Goal: Obtain resource: Download file/media

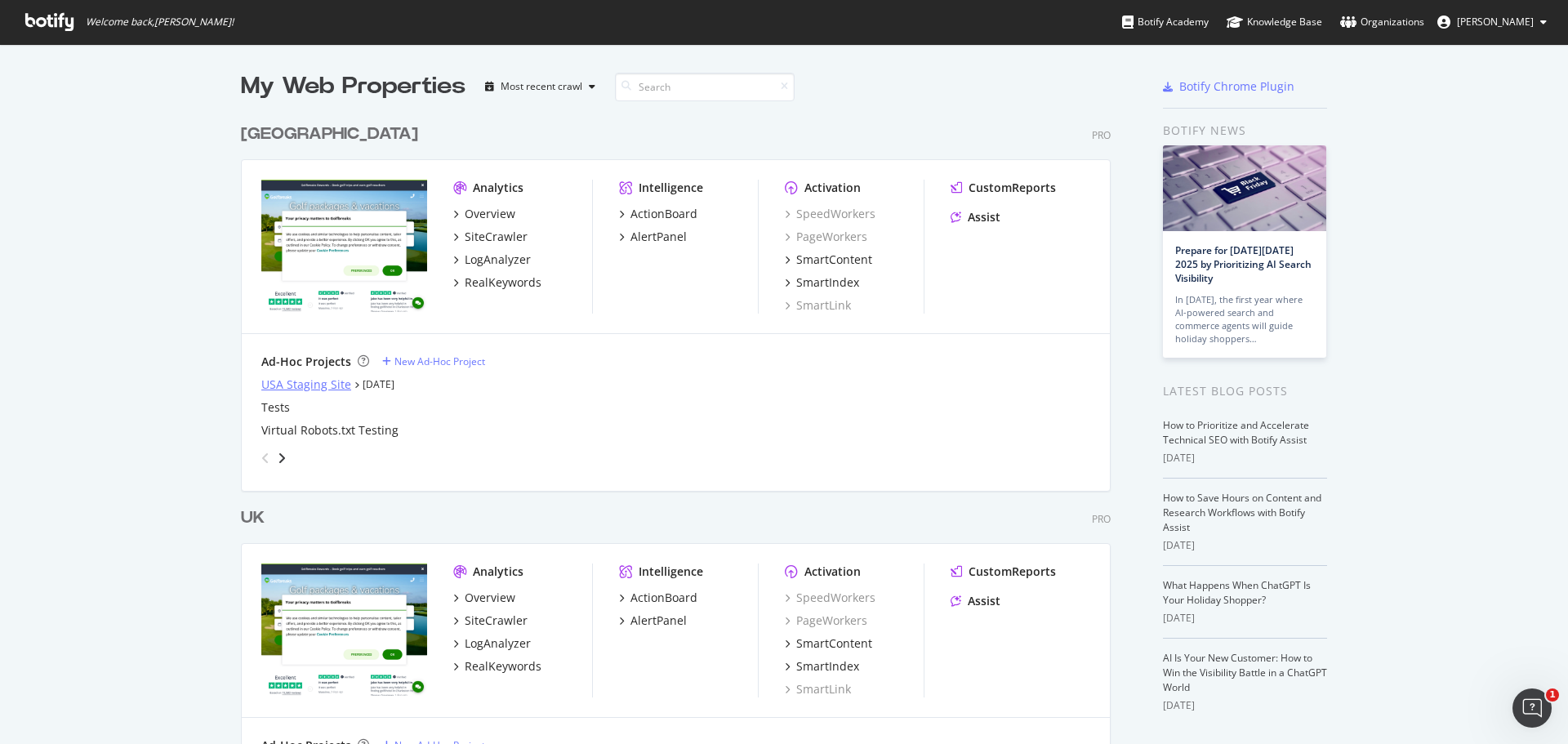
click at [326, 381] on div "USA Staging Site" at bounding box center [305, 384] width 90 height 16
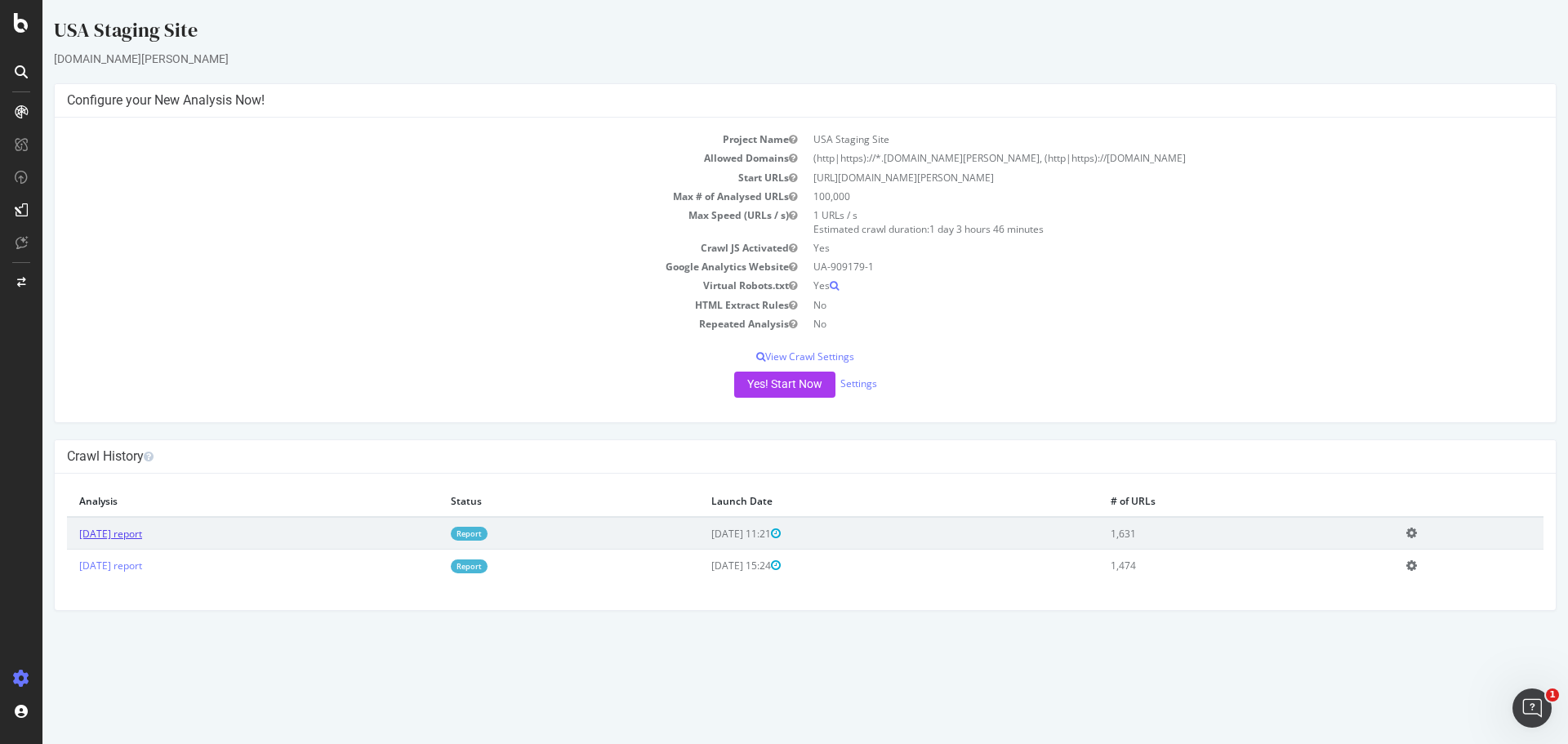
click at [134, 535] on link "2025 Sep. 25th report" at bounding box center [110, 533] width 63 height 14
click at [108, 540] on link "2025 Sep. 25th report" at bounding box center [110, 533] width 63 height 14
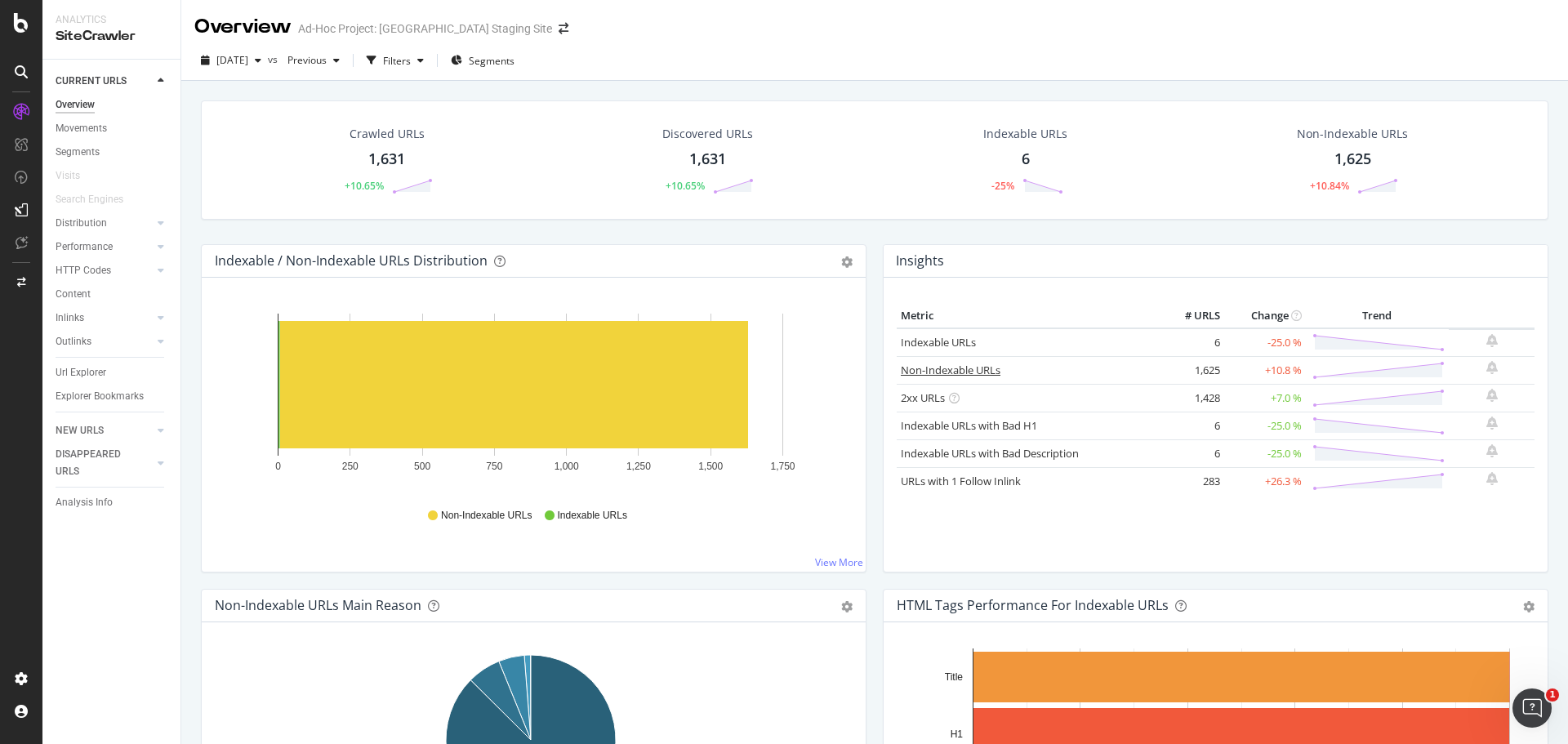
click at [968, 370] on link "Non-Indexable URLs" at bounding box center [951, 370] width 100 height 15
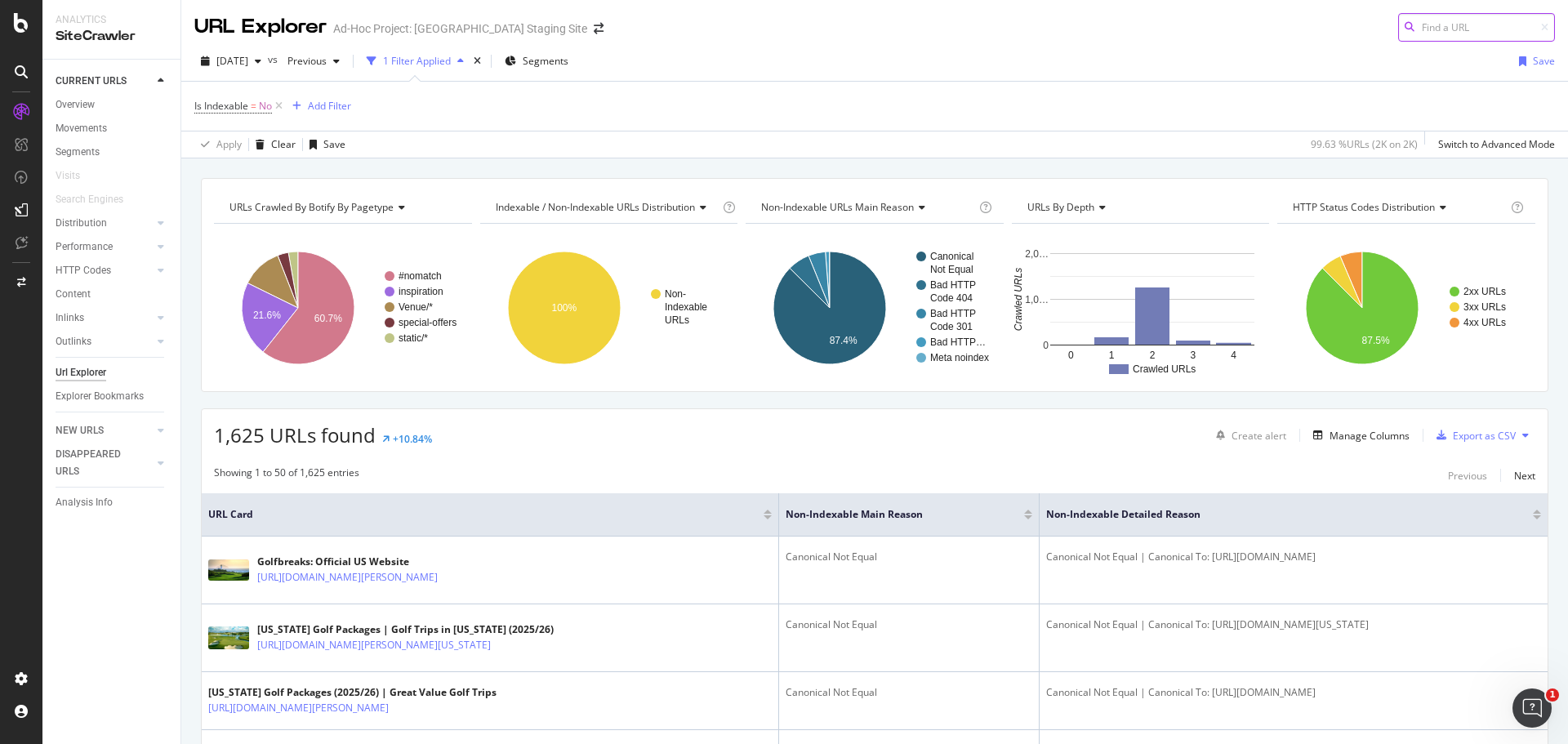
click at [1450, 19] on input at bounding box center [1477, 27] width 156 height 28
paste input "https://staging-sarazen.golfbreaks.com/en-us/tournaments/solheim-cup/solehim-we…"
type input "https://staging-sarazen.golfbreaks.com/en-us/tournaments/solheim-cup/solehim-we…"
click at [313, 102] on div "Add Filter" at bounding box center [330, 105] width 43 height 14
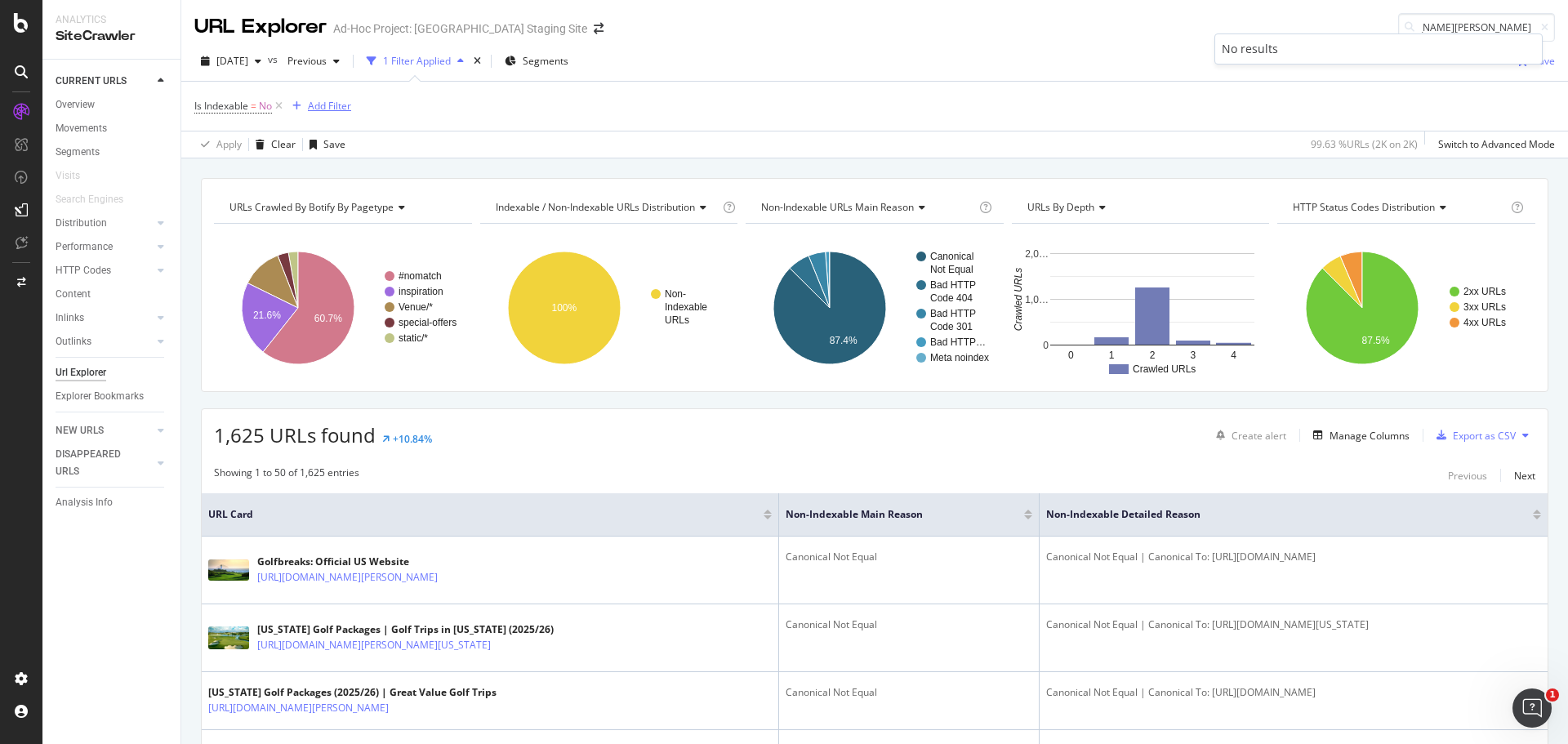
scroll to position [0, 0]
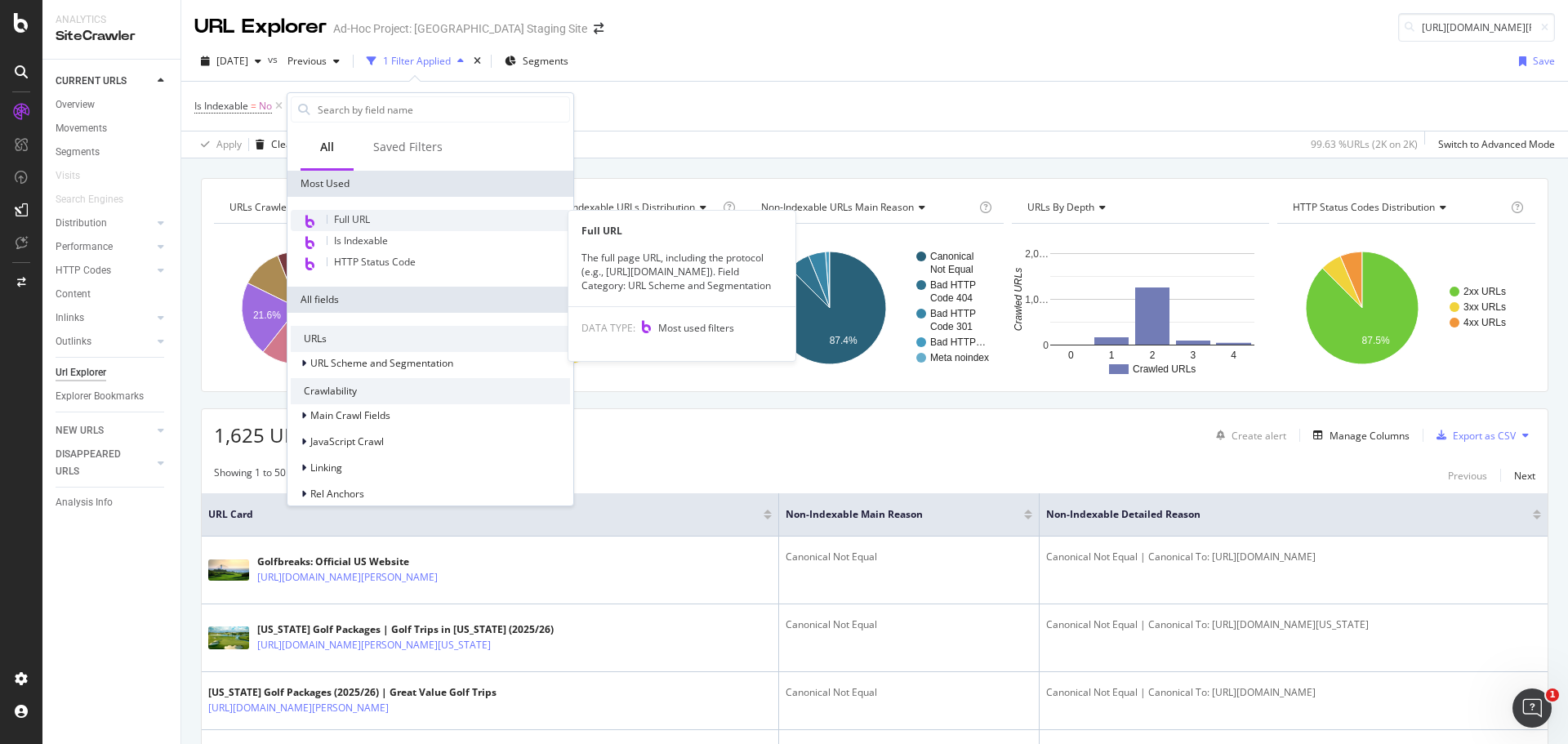
click at [368, 220] on span "Full URL" at bounding box center [352, 218] width 36 height 14
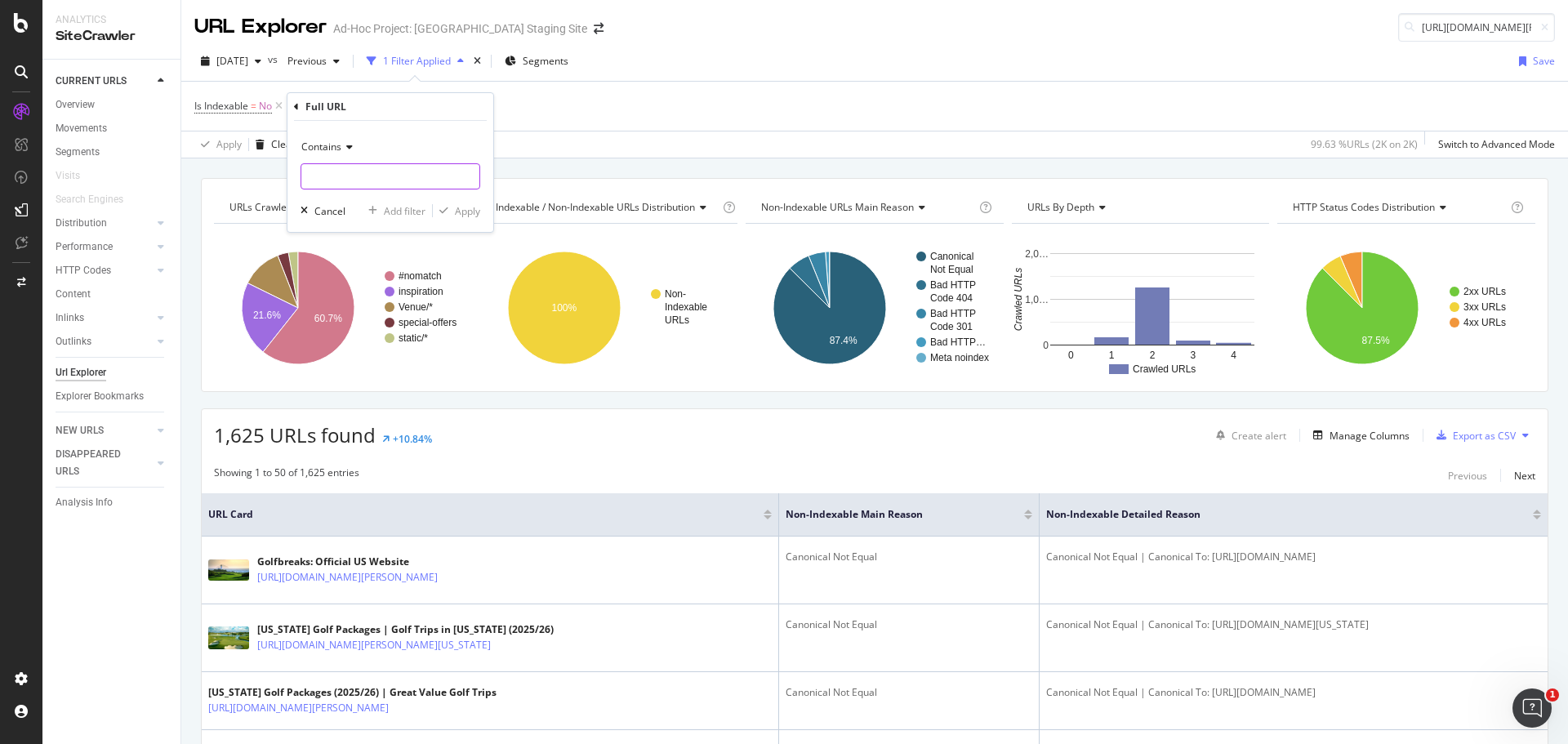
click at [350, 179] on input "text" at bounding box center [390, 176] width 178 height 26
type input "tournament"
click at [457, 214] on div "Apply" at bounding box center [467, 211] width 25 height 14
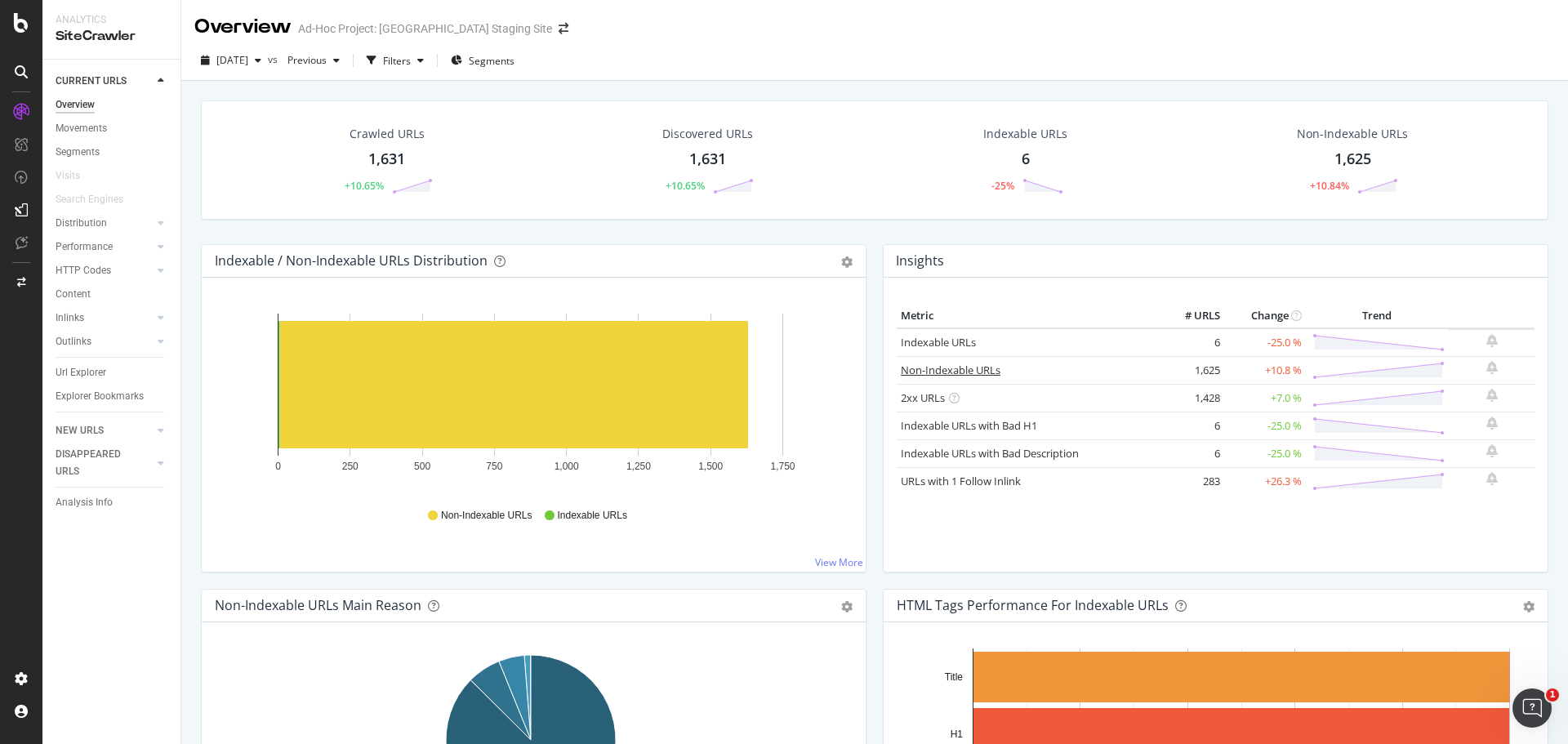
click at [948, 371] on link "Non-Indexable URLs" at bounding box center [951, 370] width 100 height 15
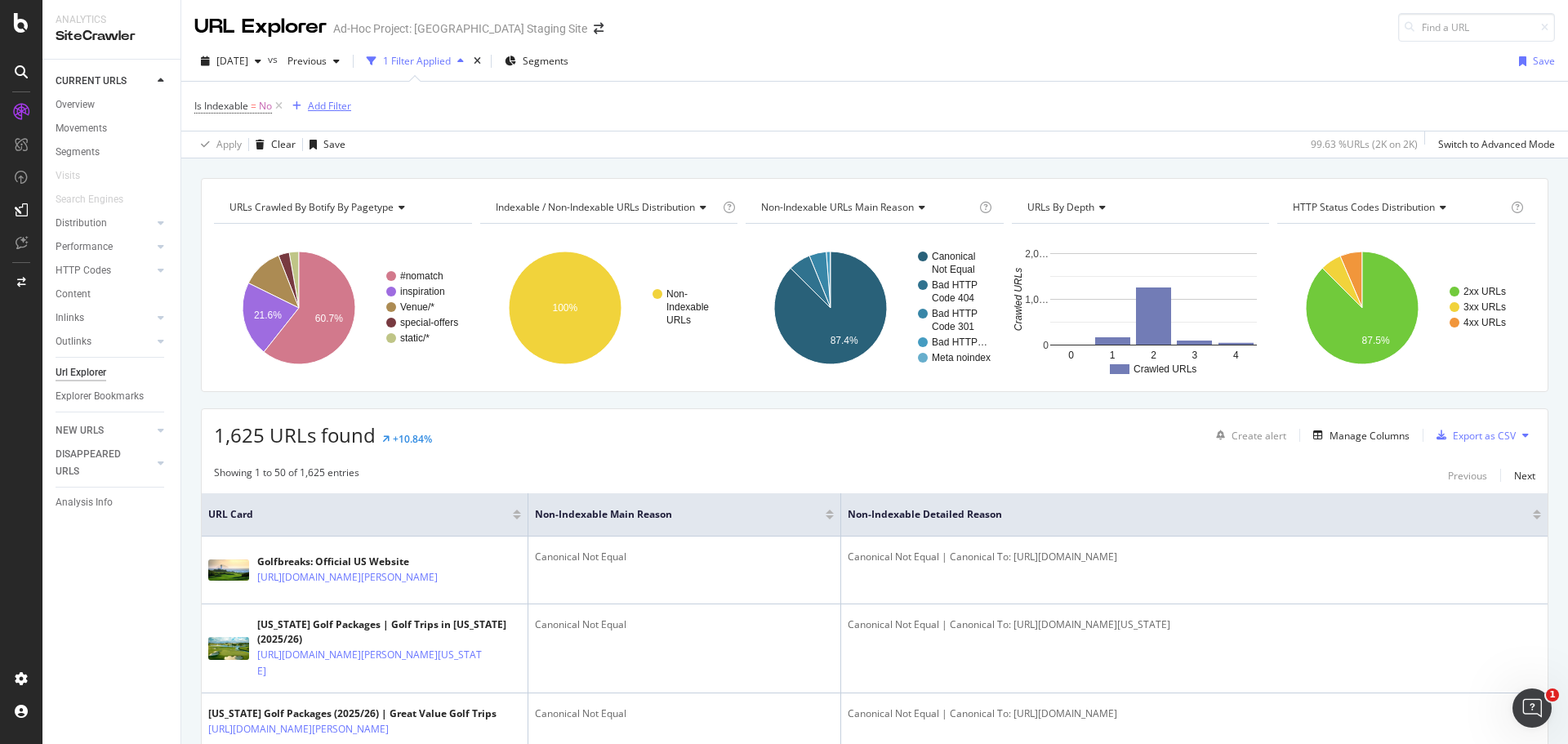
click at [298, 107] on icon "button" at bounding box center [297, 105] width 9 height 9
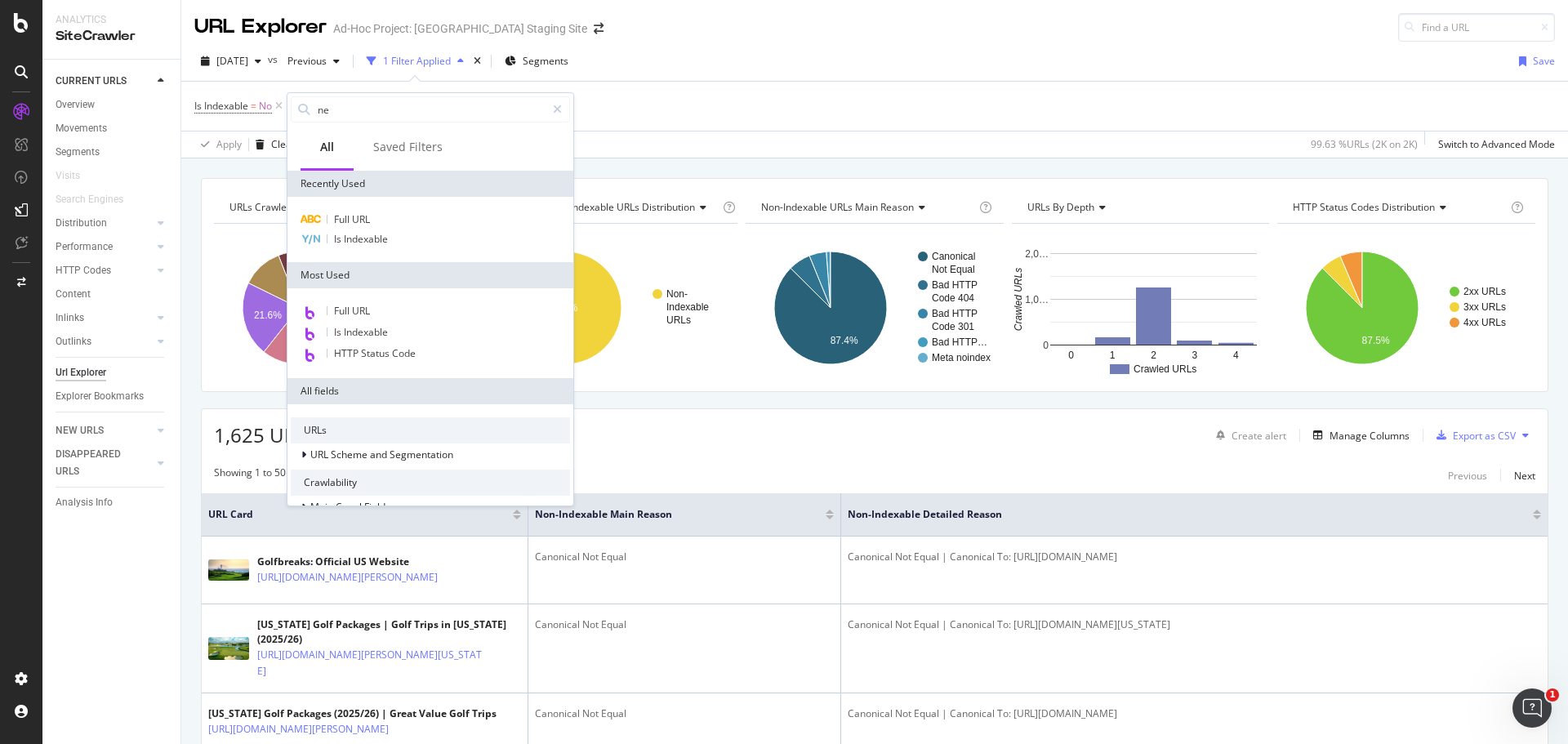
type input "new"
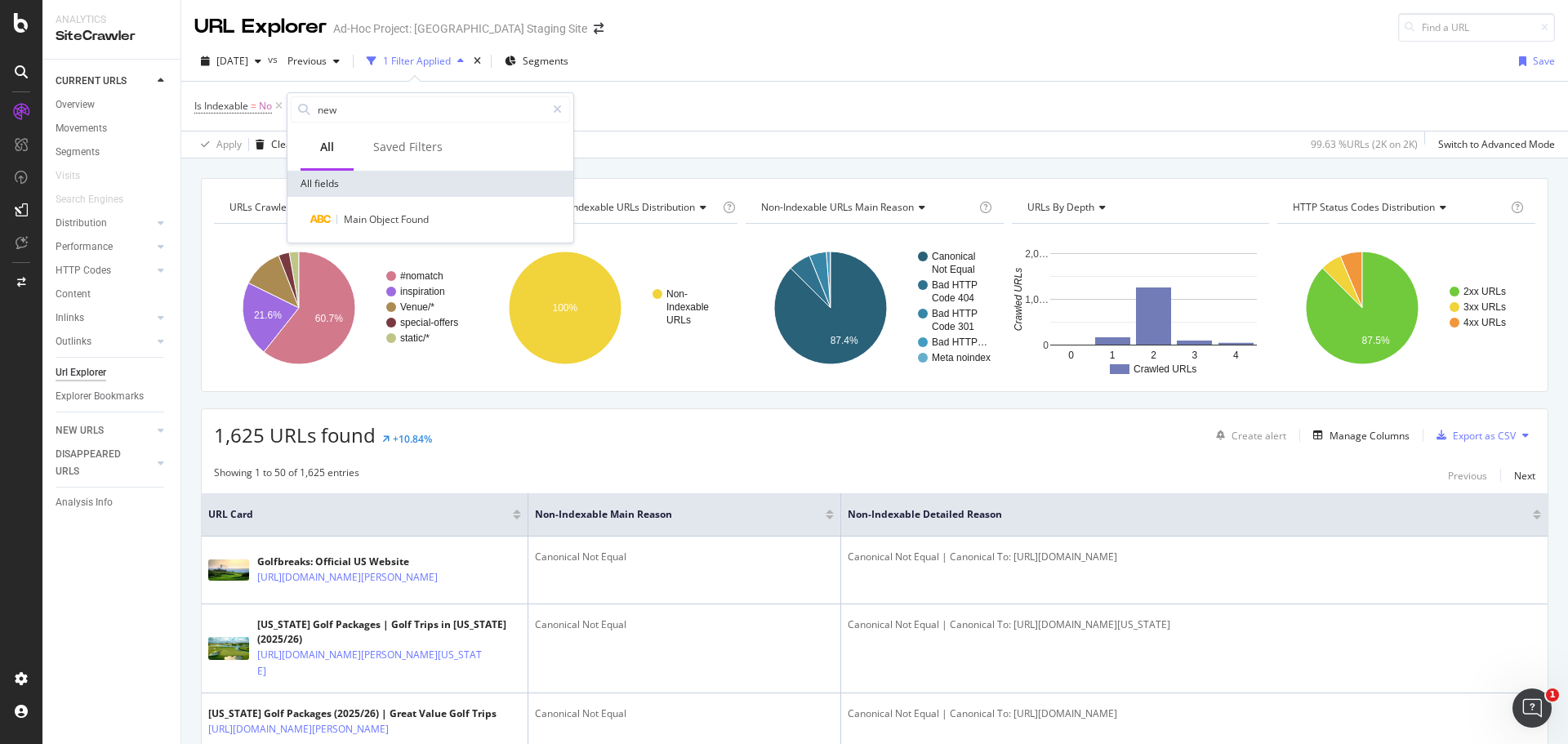
click at [692, 105] on div "Is Indexable = No Add Filter" at bounding box center [874, 106] width 1361 height 49
click at [1462, 441] on div "Export as CSV" at bounding box center [1484, 435] width 63 height 14
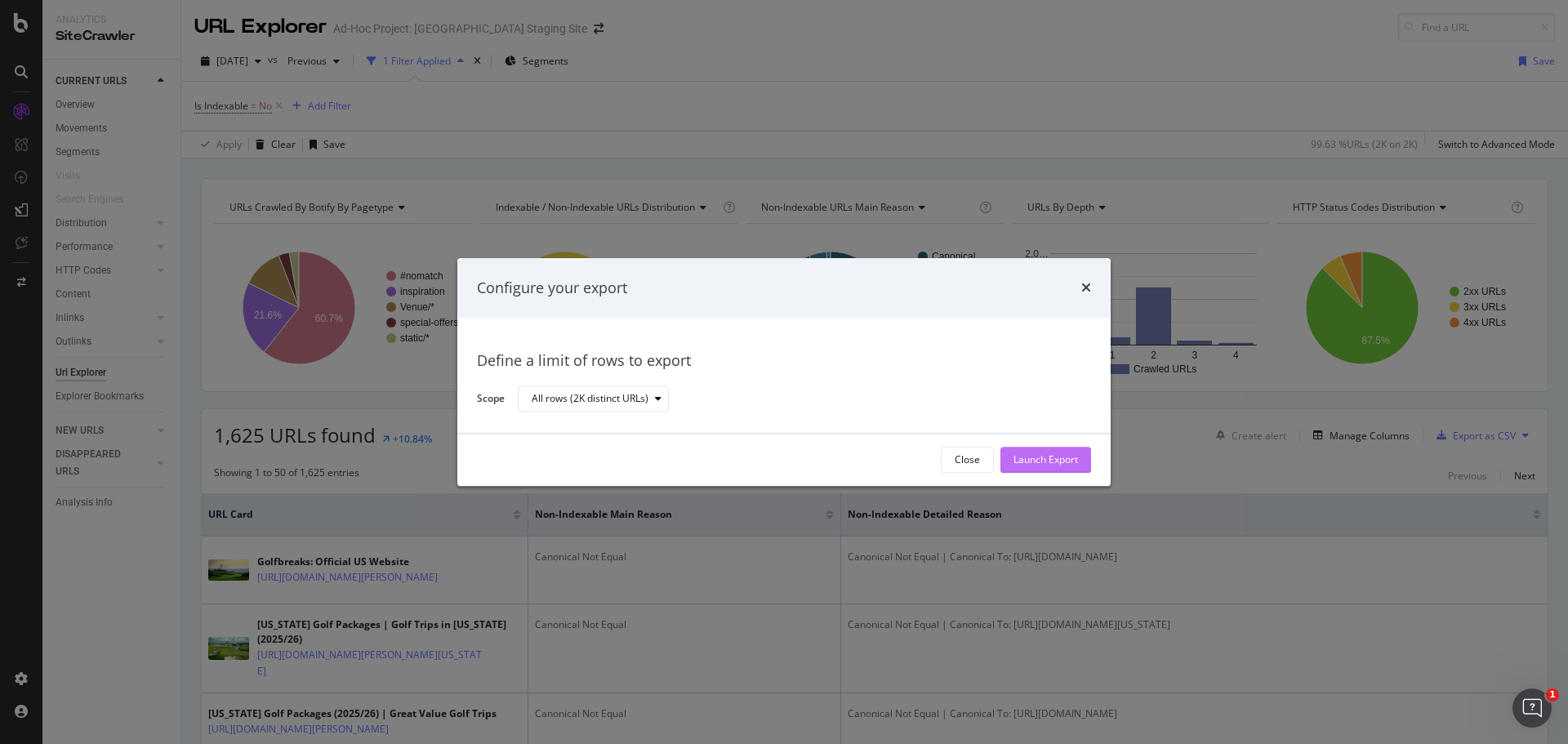
click at [1034, 461] on div "Launch Export" at bounding box center [1046, 460] width 64 height 14
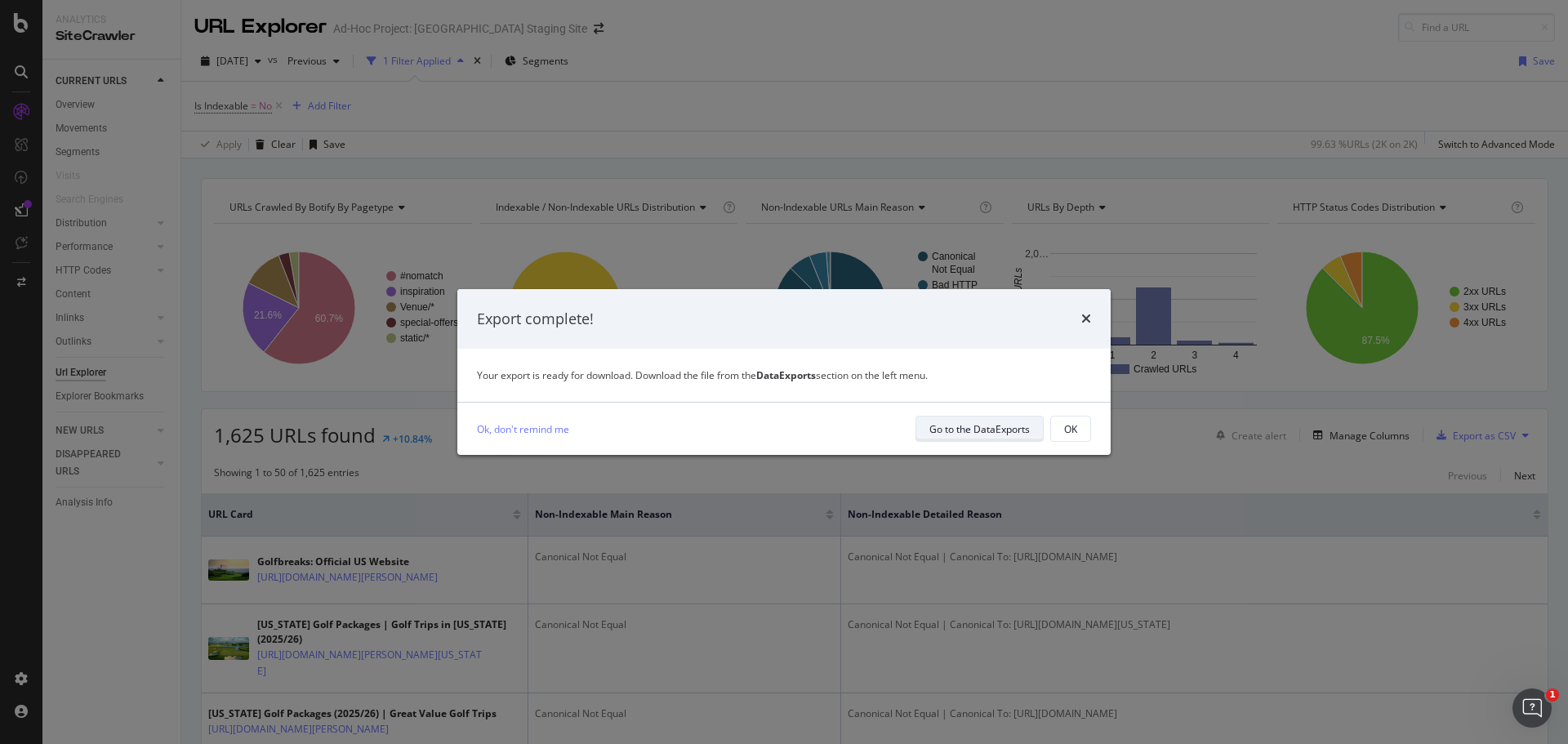
click at [983, 437] on div "Go to the DataExports" at bounding box center [980, 429] width 101 height 23
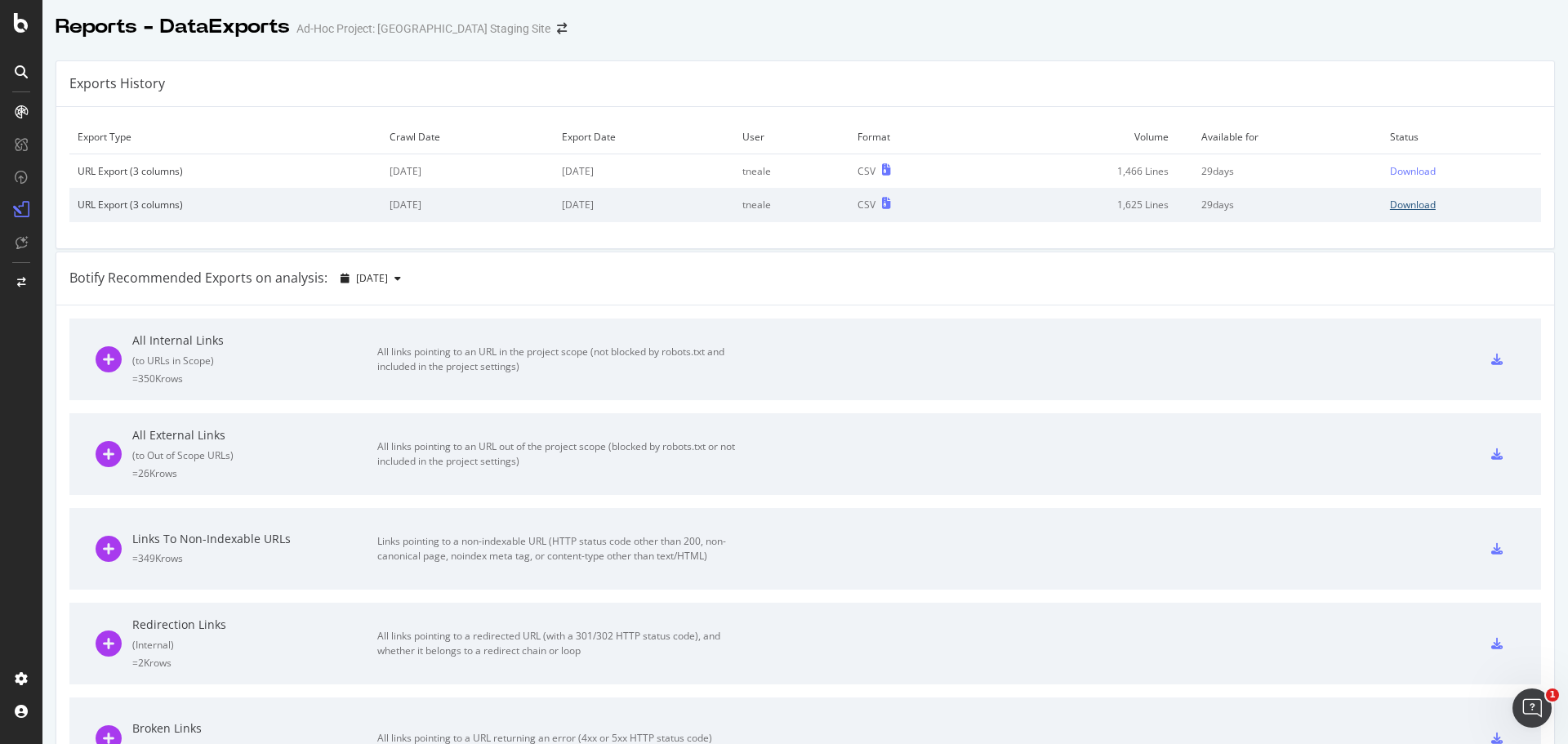
click at [1403, 203] on div "Download" at bounding box center [1413, 204] width 46 height 14
click at [1403, 172] on div "Download" at bounding box center [1413, 170] width 46 height 14
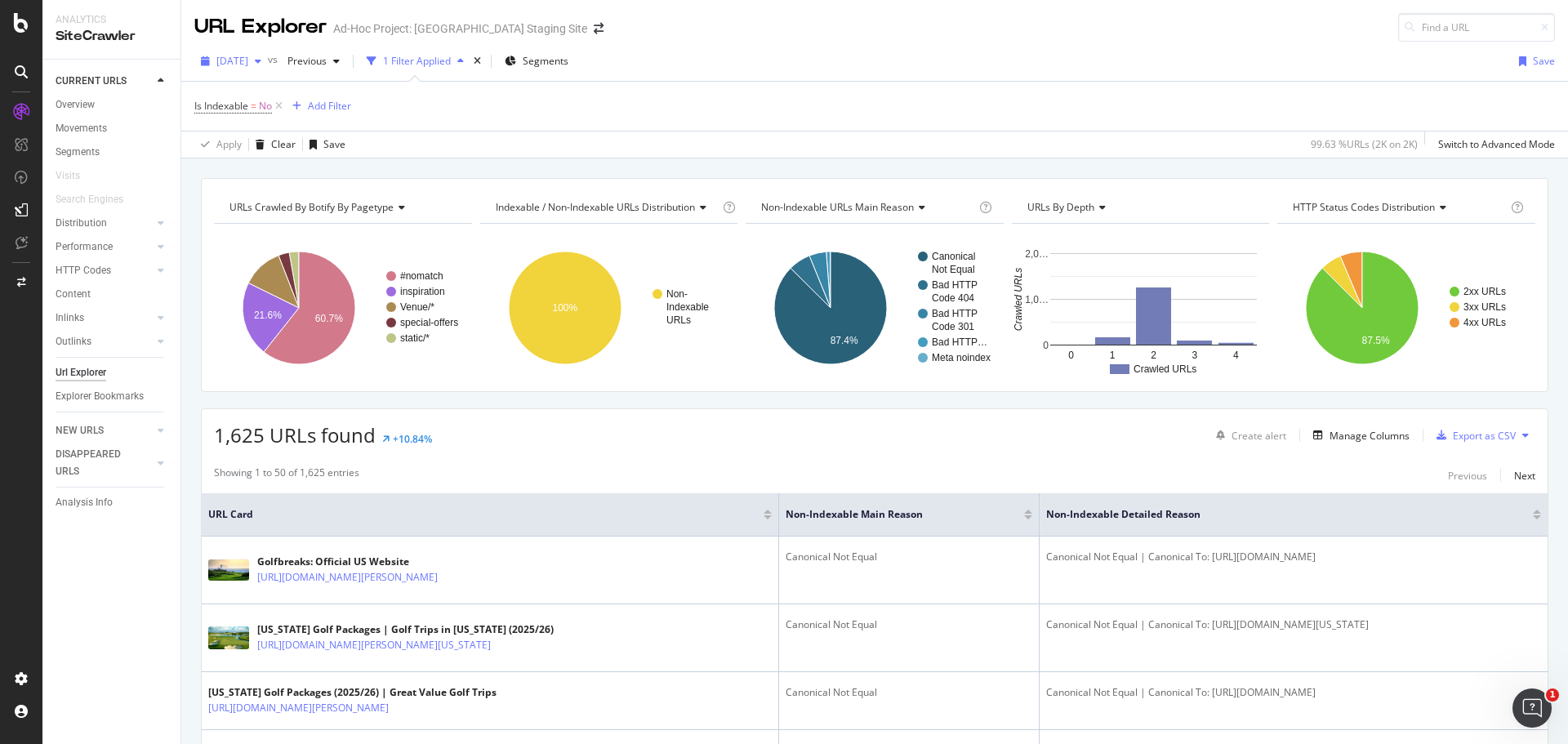
click at [249, 63] on span "[DATE]" at bounding box center [233, 60] width 32 height 14
click at [264, 151] on div "[DATE]" at bounding box center [263, 151] width 90 height 15
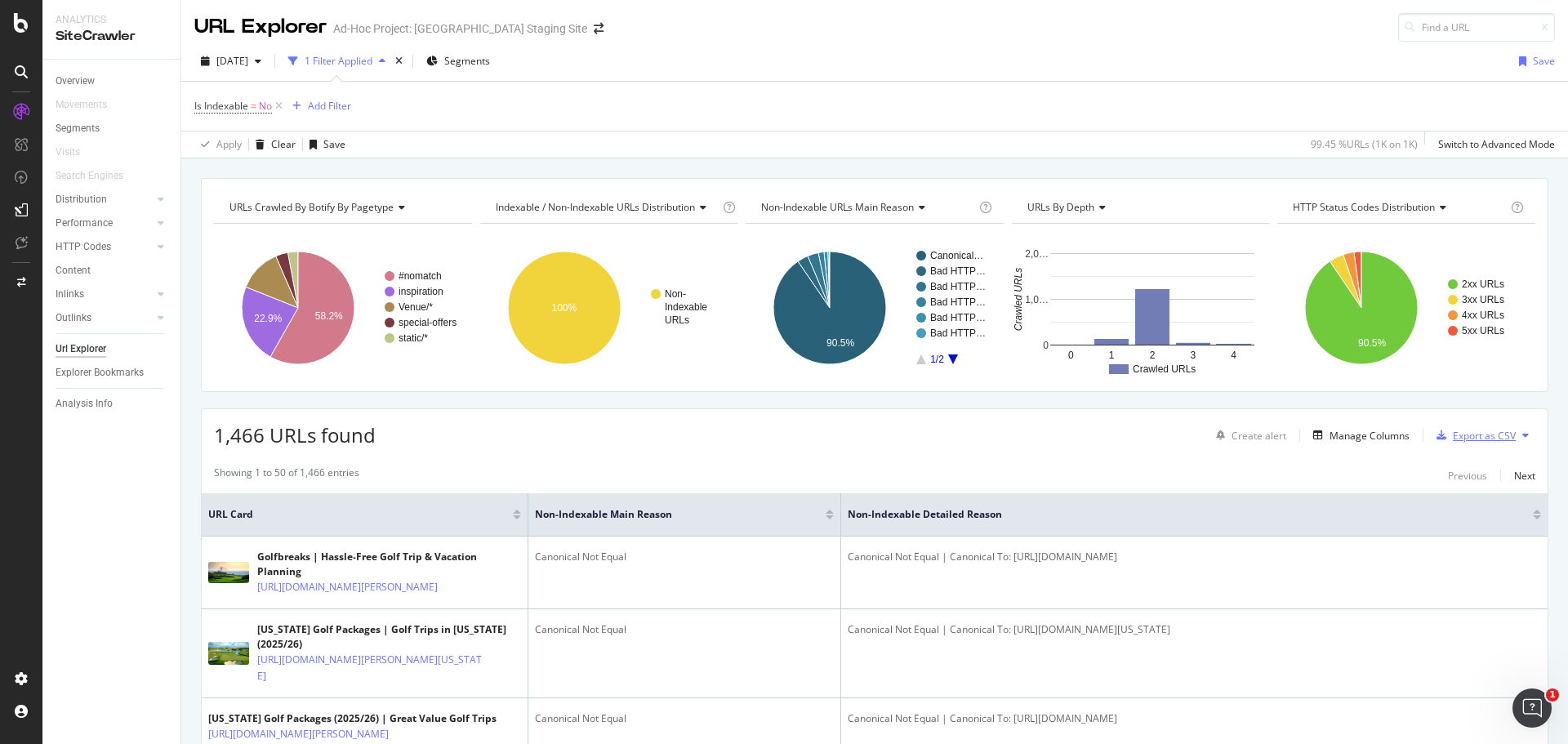
click at [1458, 437] on div "Export as CSV" at bounding box center [1484, 435] width 63 height 14
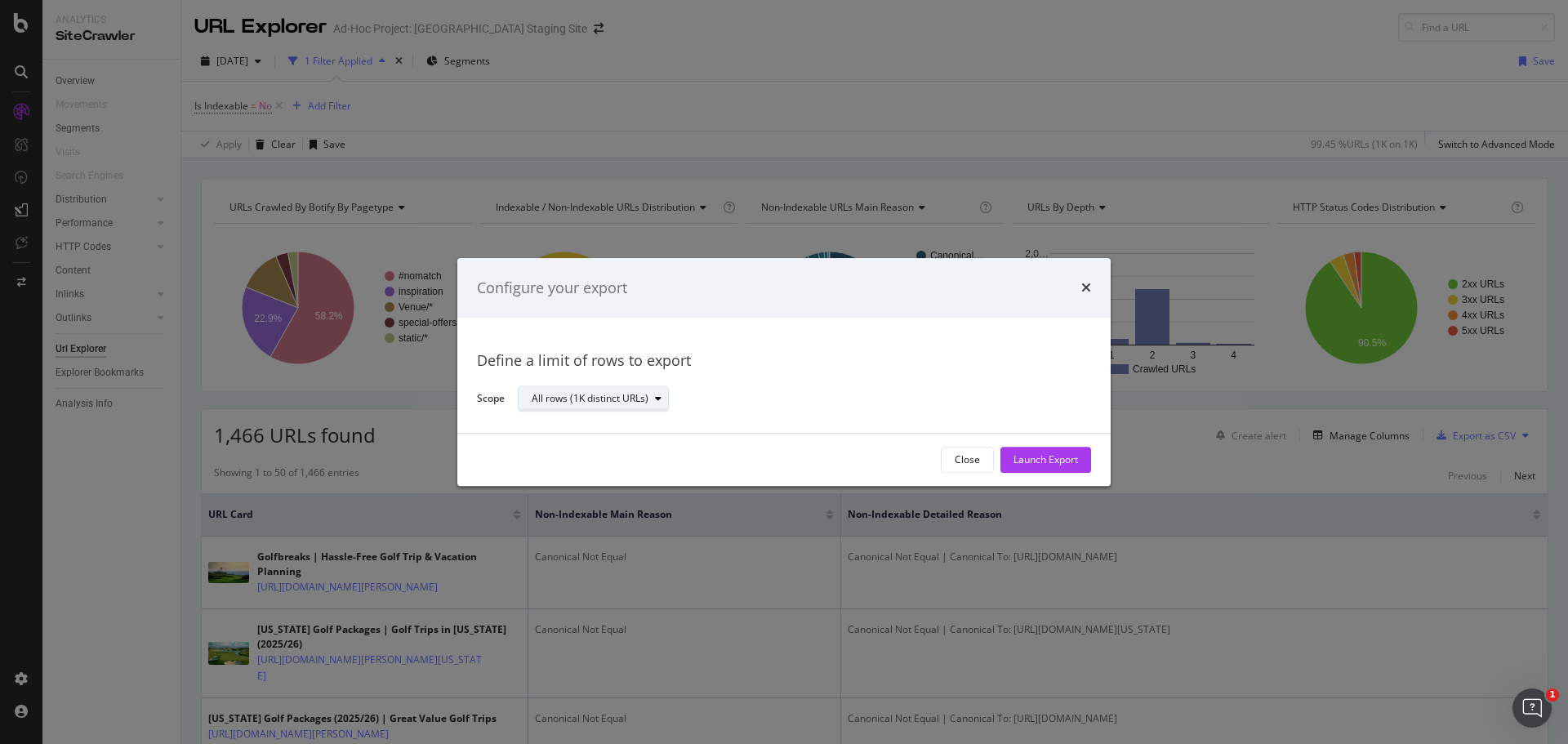
click at [631, 408] on div "All rows (1K distinct URLs)" at bounding box center [599, 399] width 137 height 23
click at [925, 387] on div "All rows (1K distinct URLs)" at bounding box center [798, 398] width 561 height 28
click at [1046, 458] on div "Launch Export" at bounding box center [1046, 460] width 64 height 14
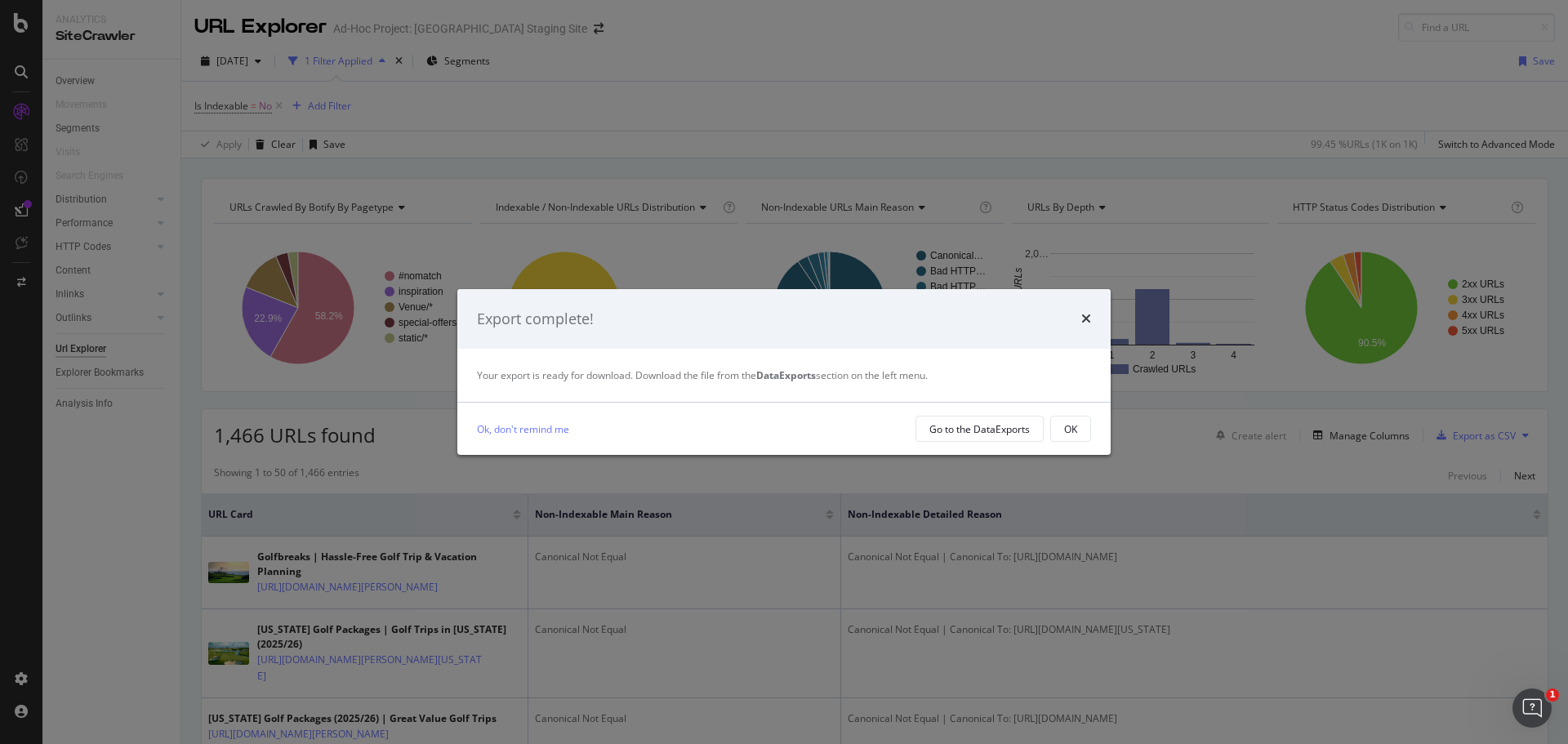
drag, startPoint x: 775, startPoint y: 112, endPoint x: 787, endPoint y: 114, distance: 12.2
click at [775, 112] on div "Export complete! Your export is ready for download. Download the file from the …" at bounding box center [784, 372] width 1568 height 744
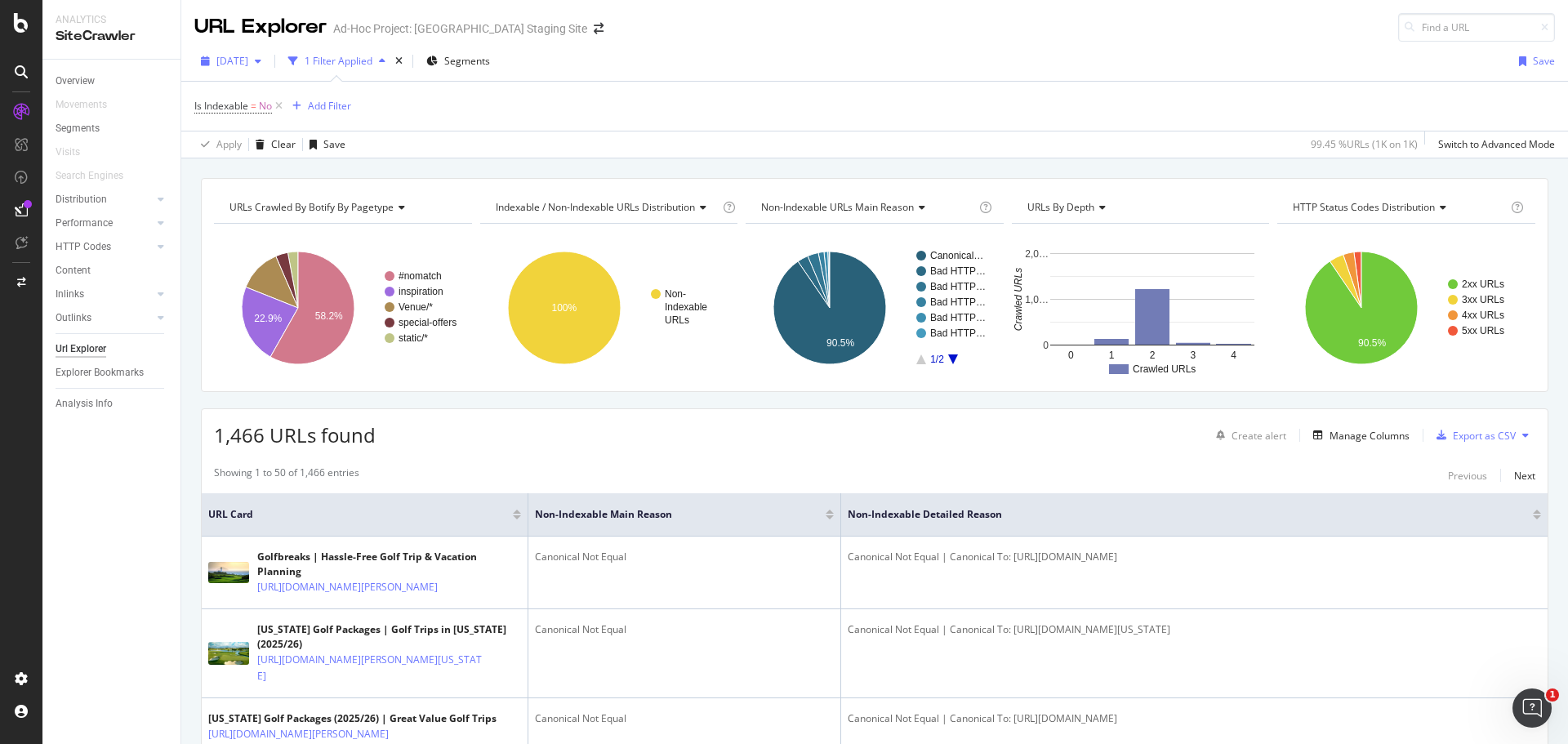
click at [249, 61] on span "[DATE]" at bounding box center [233, 60] width 32 height 14
click at [1117, 9] on div "URL Explorer Ad-Hoc Project: [GEOGRAPHIC_DATA] Staging Site" at bounding box center [874, 21] width 1387 height 41
